Goal: Navigation & Orientation: Find specific page/section

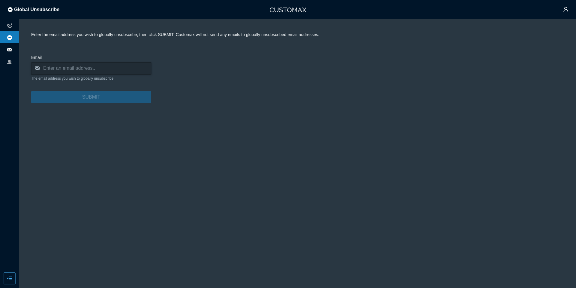
click at [14, 46] on li at bounding box center [9, 49] width 19 height 12
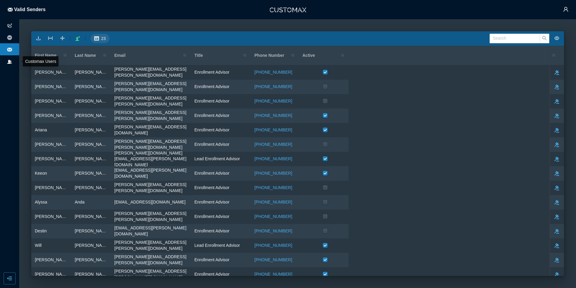
click at [10, 59] on icon at bounding box center [9, 61] width 5 height 5
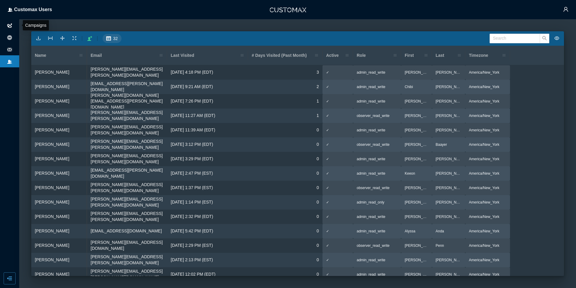
click at [12, 30] on li at bounding box center [9, 25] width 19 height 12
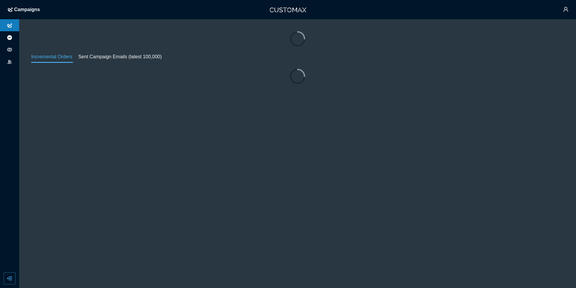
click at [12, 38] on li at bounding box center [9, 37] width 19 height 12
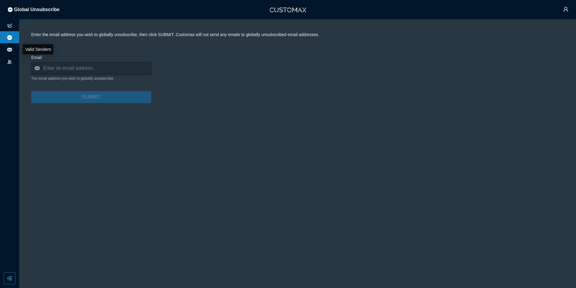
click at [15, 51] on li at bounding box center [9, 49] width 19 height 12
